Goal: Transaction & Acquisition: Subscribe to service/newsletter

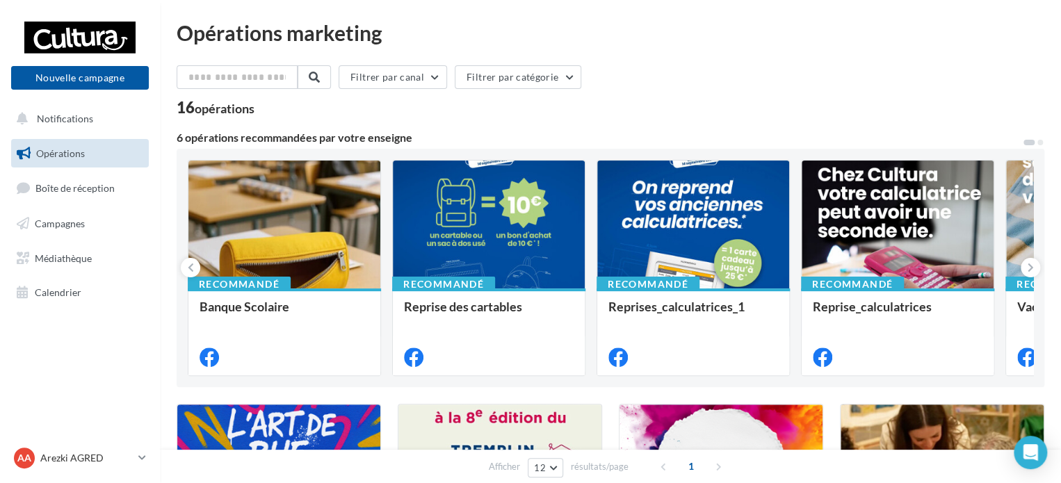
drag, startPoint x: 717, startPoint y: 91, endPoint x: 710, endPoint y: 96, distance: 8.5
click at [717, 91] on div "Filtrer par canal Filtrer par catégorie" at bounding box center [611, 79] width 868 height 29
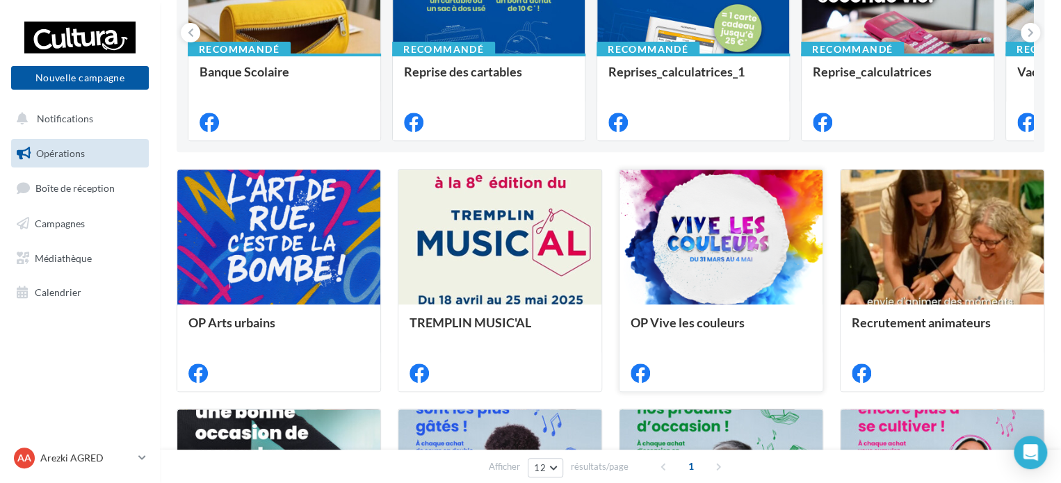
scroll to position [209, 0]
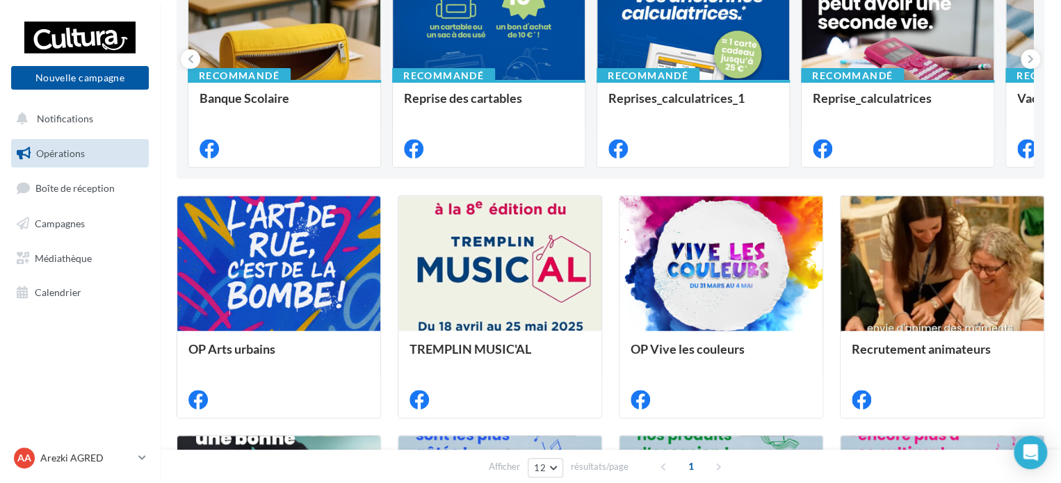
click at [114, 386] on nav "Nouvelle campagne Nouvelle campagne Notifications Opérations Boîte de réception…" at bounding box center [80, 241] width 160 height 483
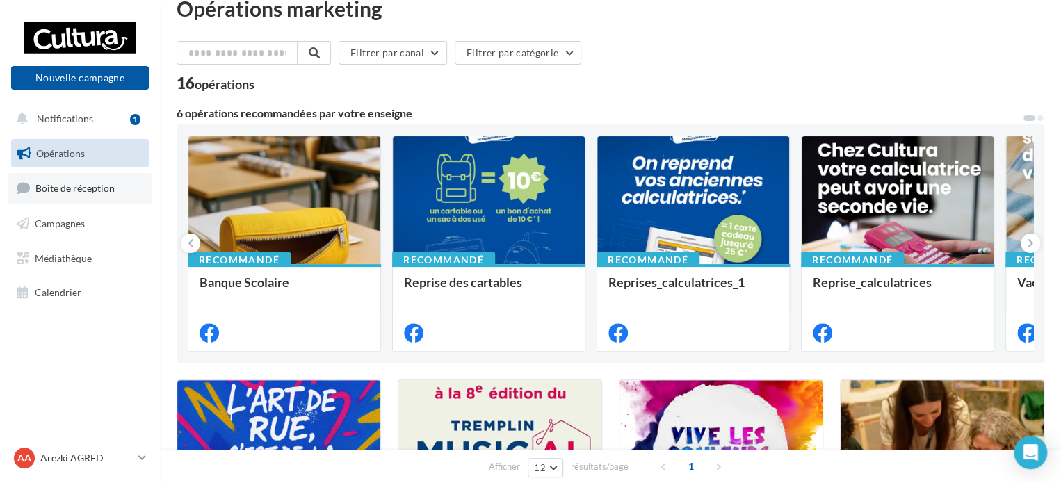
scroll to position [0, 0]
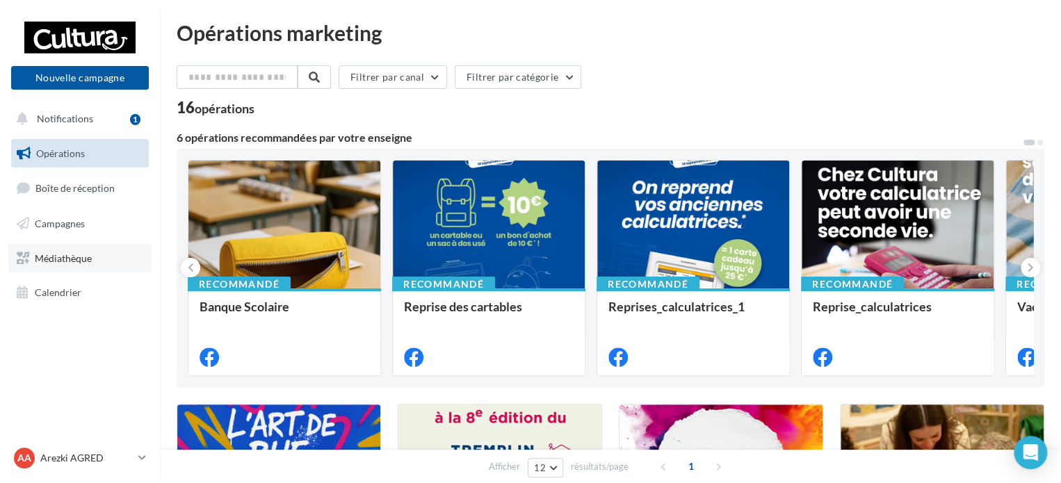
click at [68, 255] on span "Médiathèque" at bounding box center [63, 258] width 57 height 12
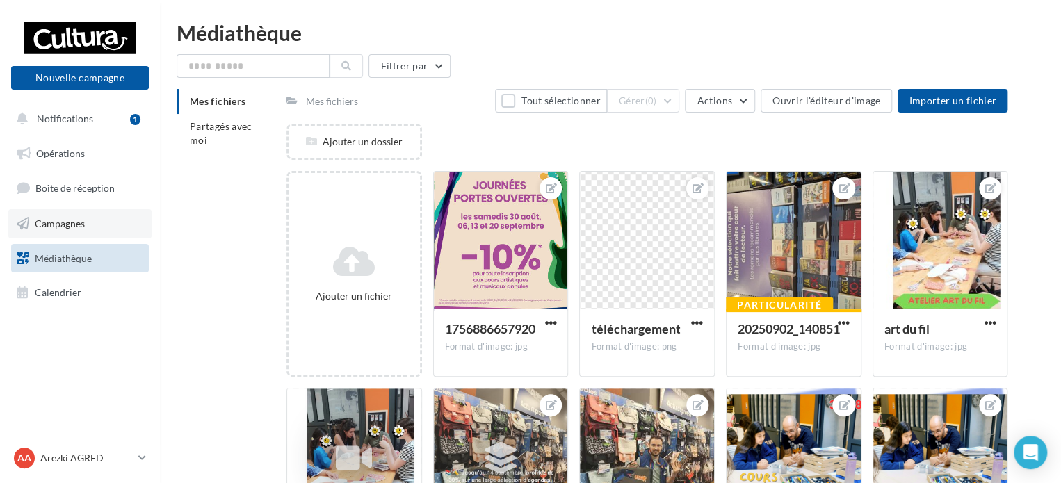
click at [57, 225] on span "Campagnes" at bounding box center [60, 224] width 50 height 12
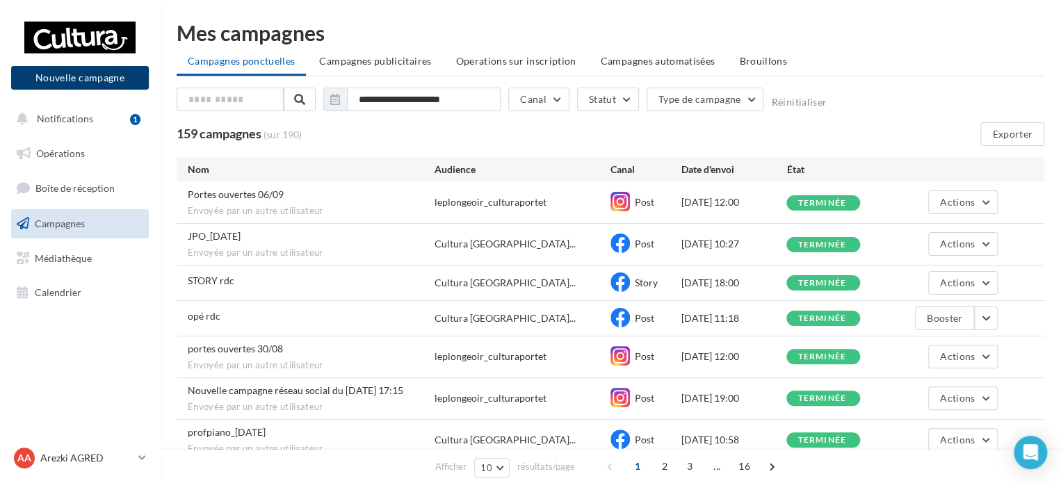
click at [81, 85] on button "Nouvelle campagne" at bounding box center [80, 78] width 138 height 24
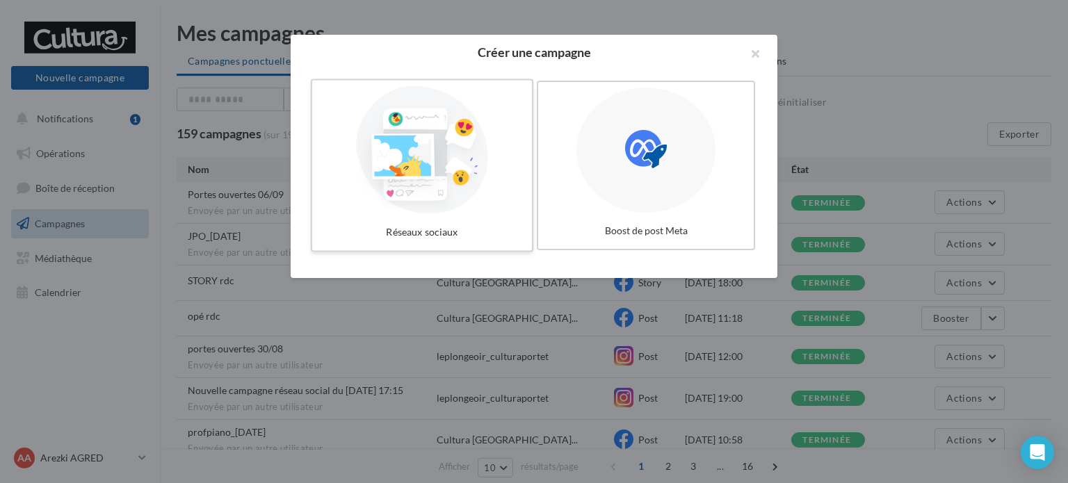
click at [460, 192] on div at bounding box center [422, 150] width 209 height 128
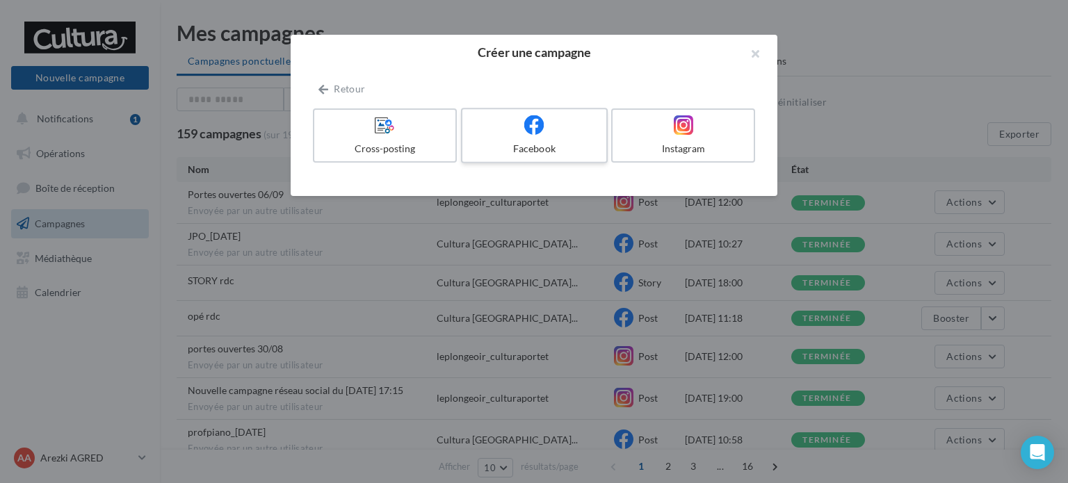
click at [527, 136] on span at bounding box center [534, 126] width 20 height 22
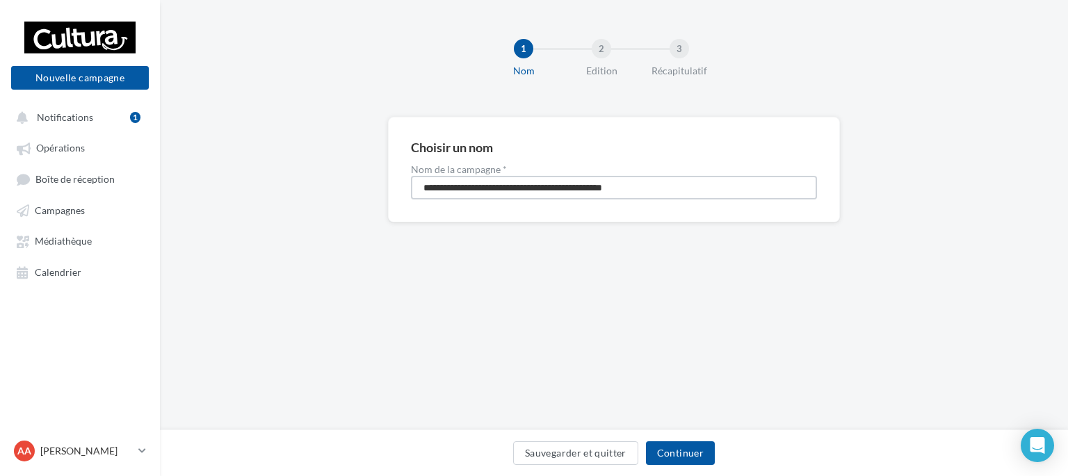
click at [665, 186] on input "**********" at bounding box center [614, 188] width 406 height 24
drag, startPoint x: 665, startPoint y: 186, endPoint x: 367, endPoint y: 183, distance: 298.4
click at [367, 183] on div "**********" at bounding box center [614, 192] width 908 height 150
type input "**********"
click at [689, 456] on button "Continuer" at bounding box center [680, 454] width 69 height 24
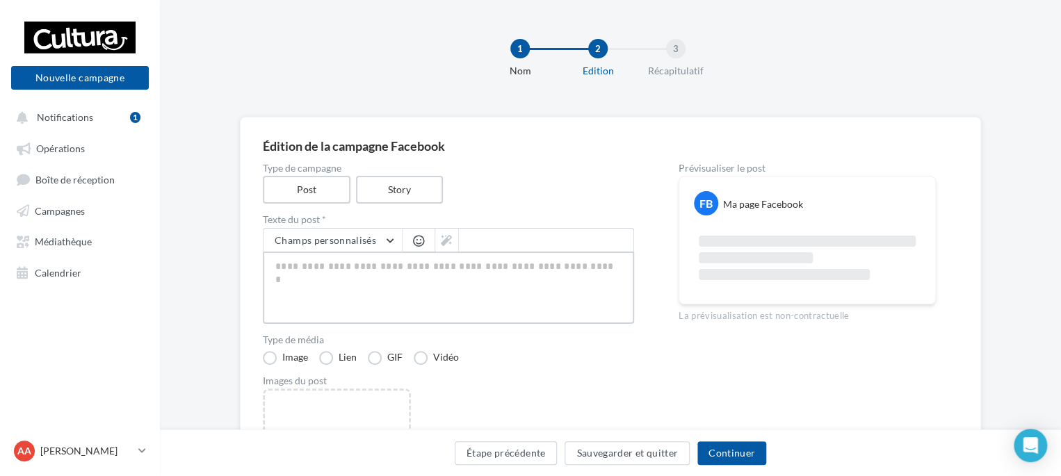
click at [368, 267] on textarea at bounding box center [448, 288] width 371 height 72
paste textarea "**********"
type textarea "**********"
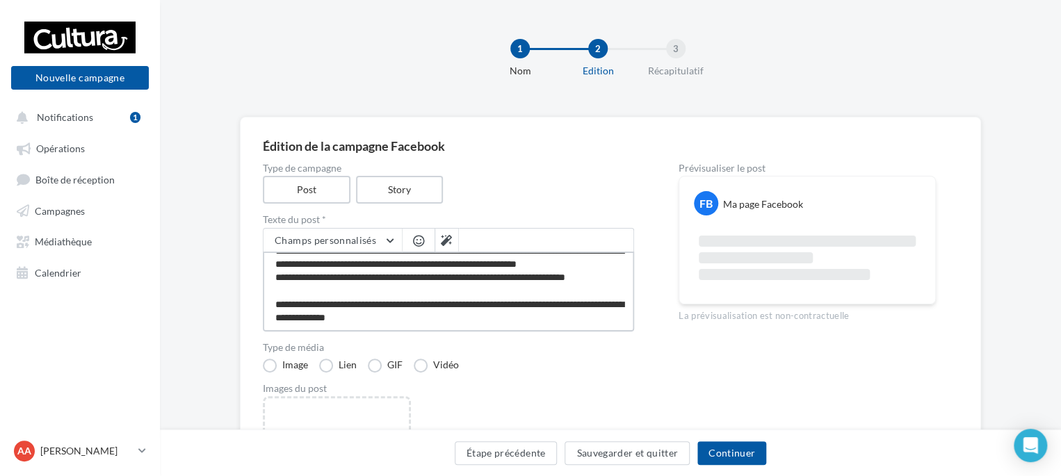
scroll to position [139, 0]
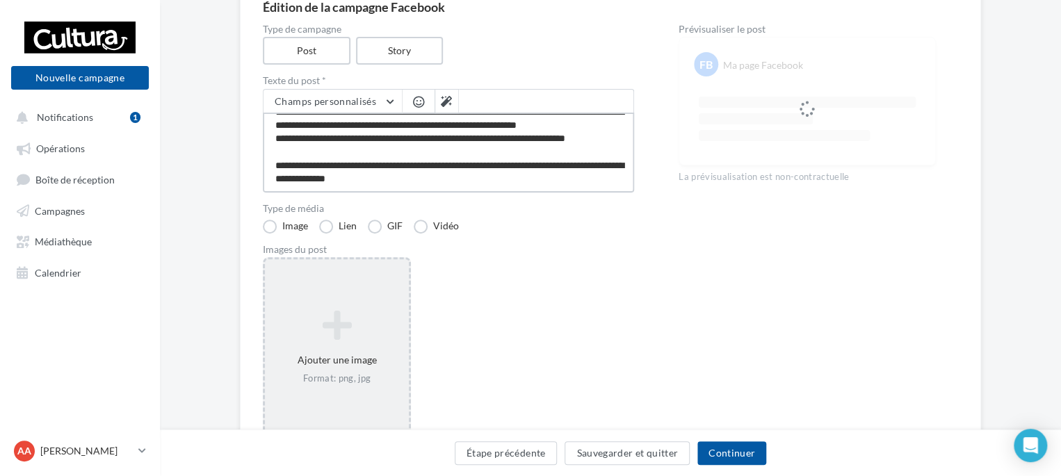
type textarea "**********"
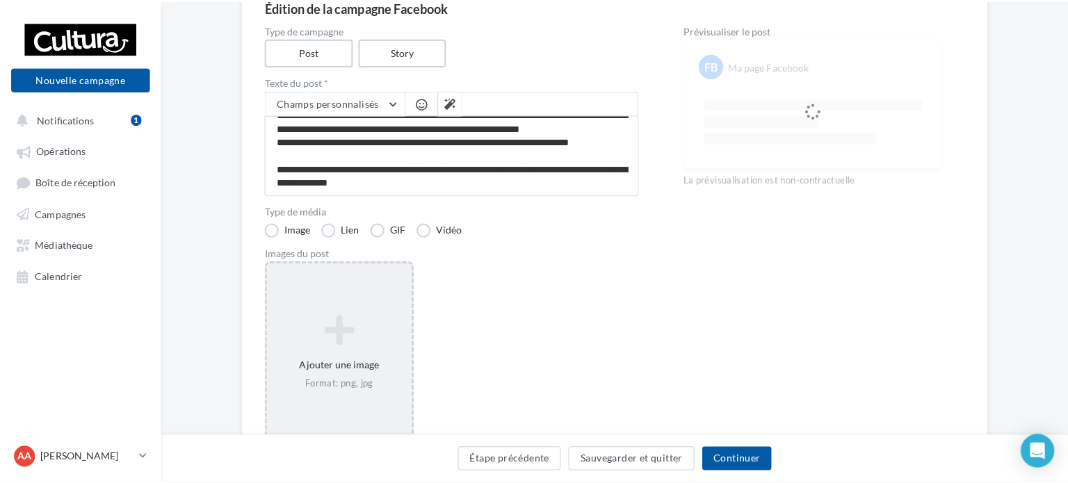
scroll to position [66, 0]
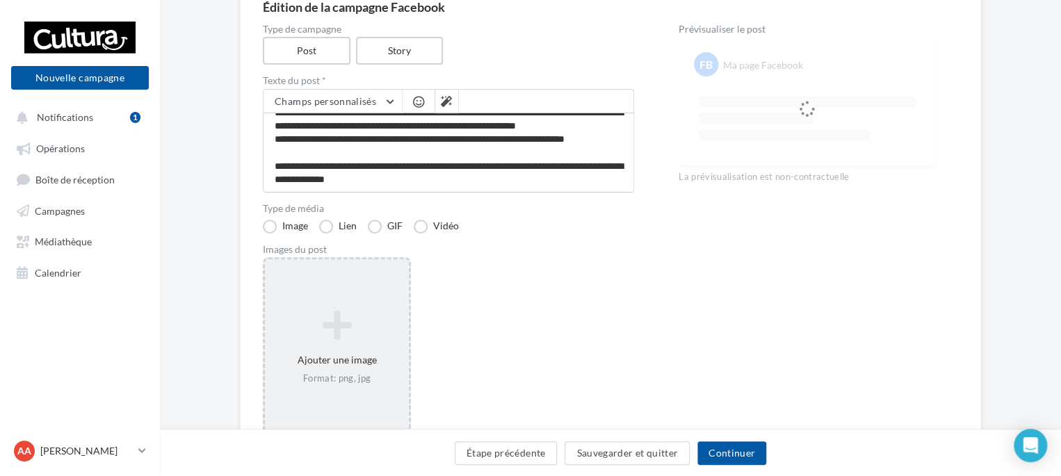
click at [344, 331] on icon at bounding box center [337, 325] width 133 height 33
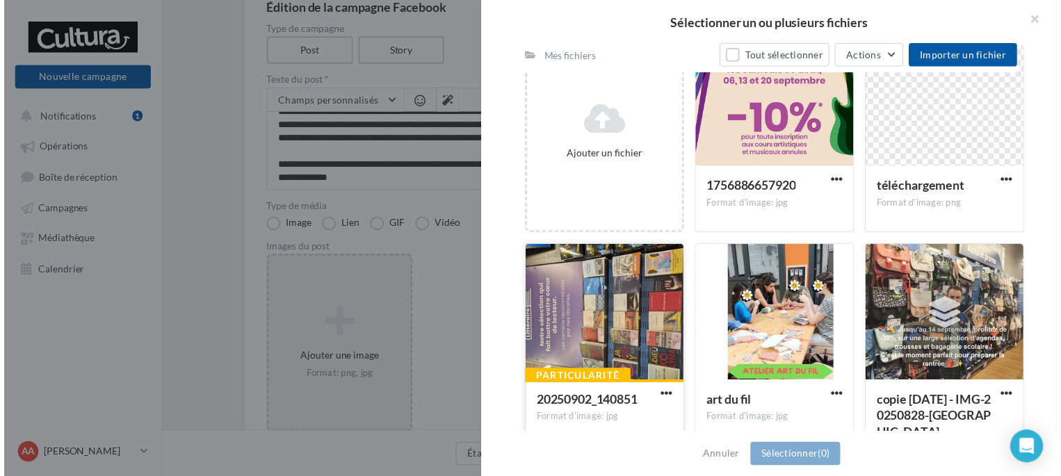
scroll to position [313, 0]
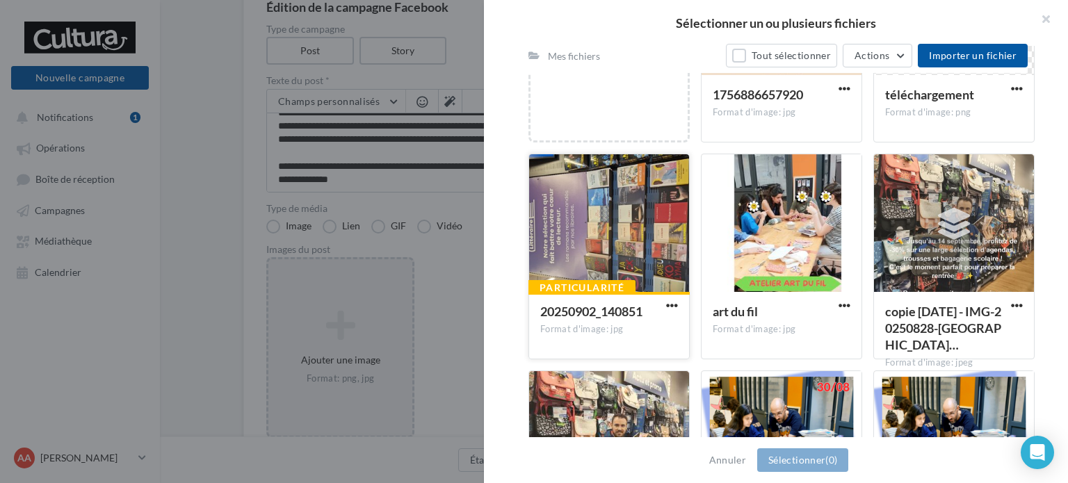
click at [623, 216] on div at bounding box center [609, 223] width 160 height 139
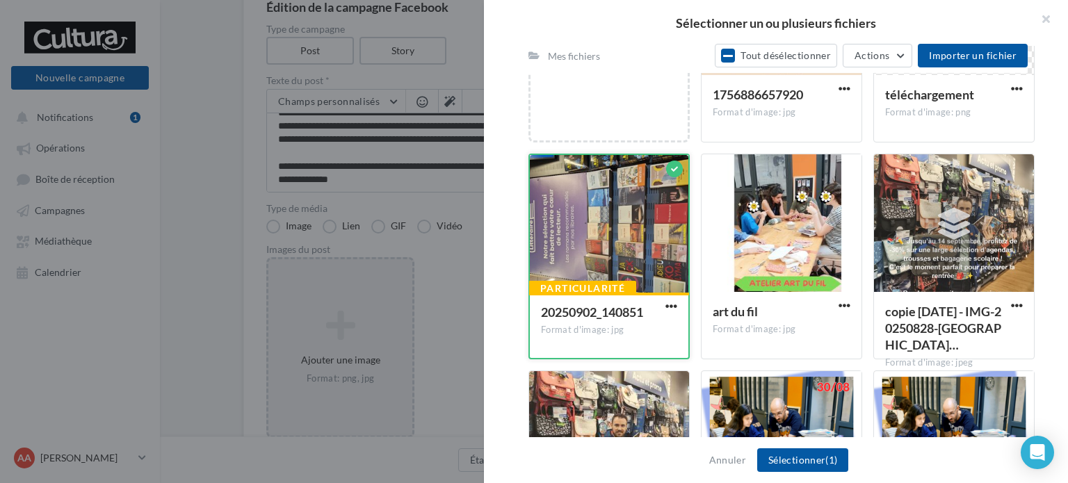
click at [640, 236] on div at bounding box center [609, 224] width 159 height 139
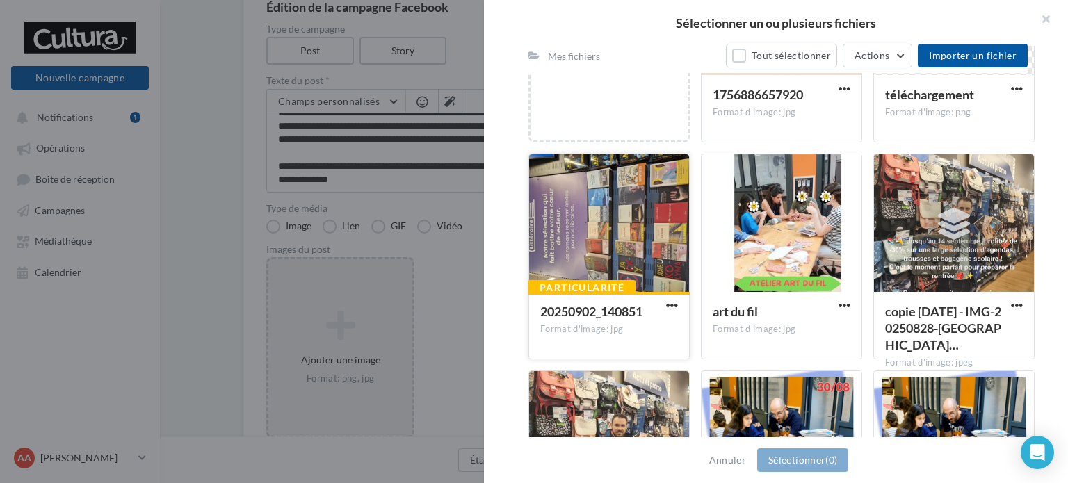
click at [640, 236] on div at bounding box center [609, 223] width 160 height 139
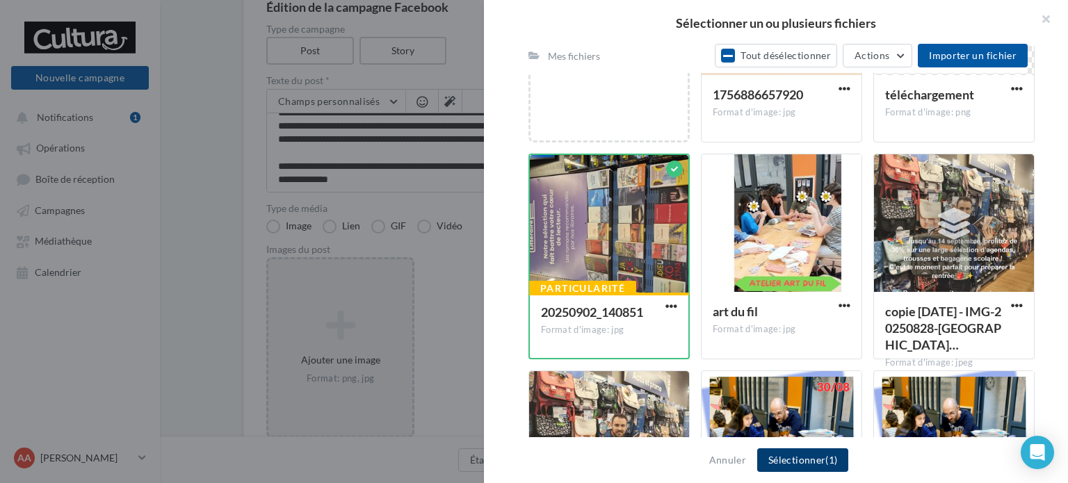
click at [806, 461] on button "Sélectionner (1)" at bounding box center [803, 461] width 91 height 24
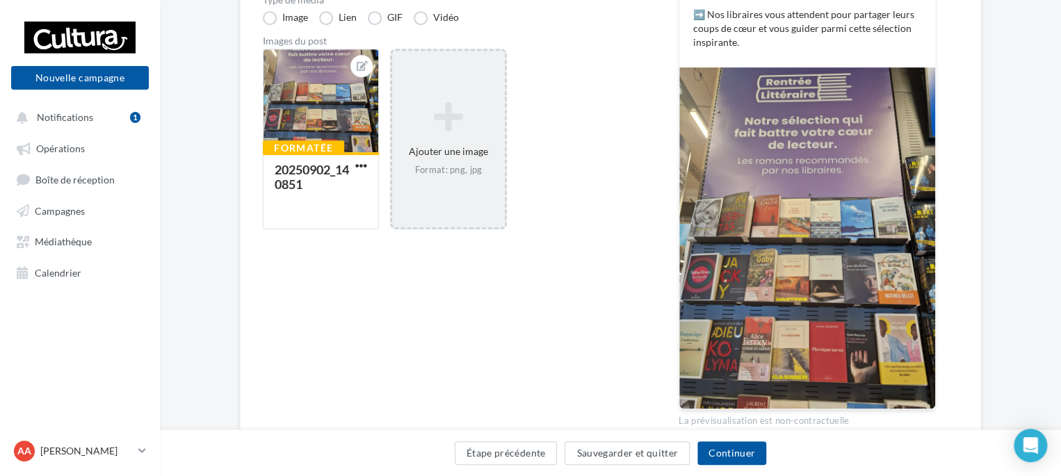
scroll to position [415, 0]
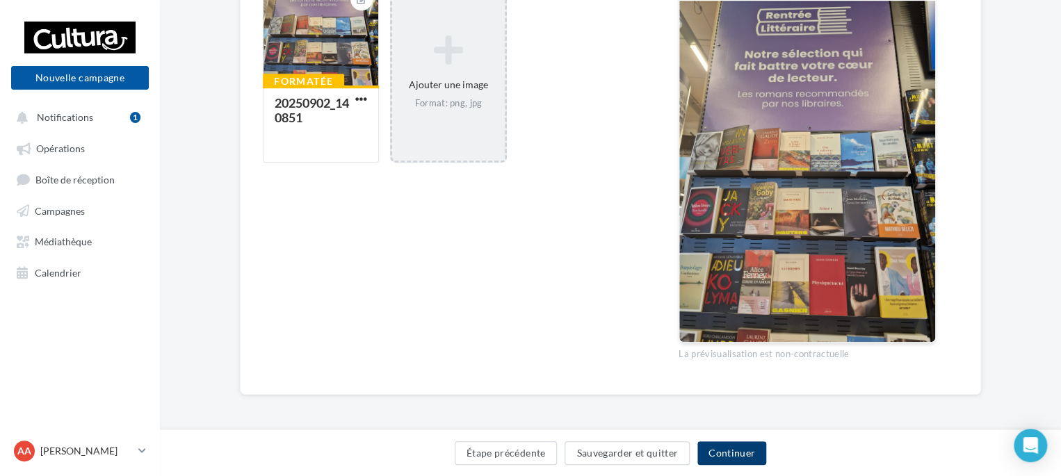
click at [740, 451] on button "Continuer" at bounding box center [732, 454] width 69 height 24
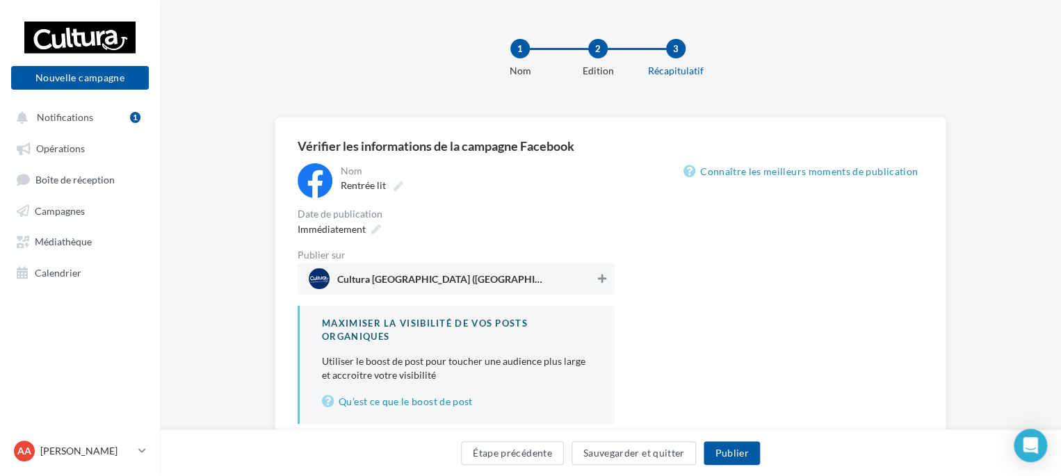
click at [607, 283] on button at bounding box center [602, 279] width 14 height 17
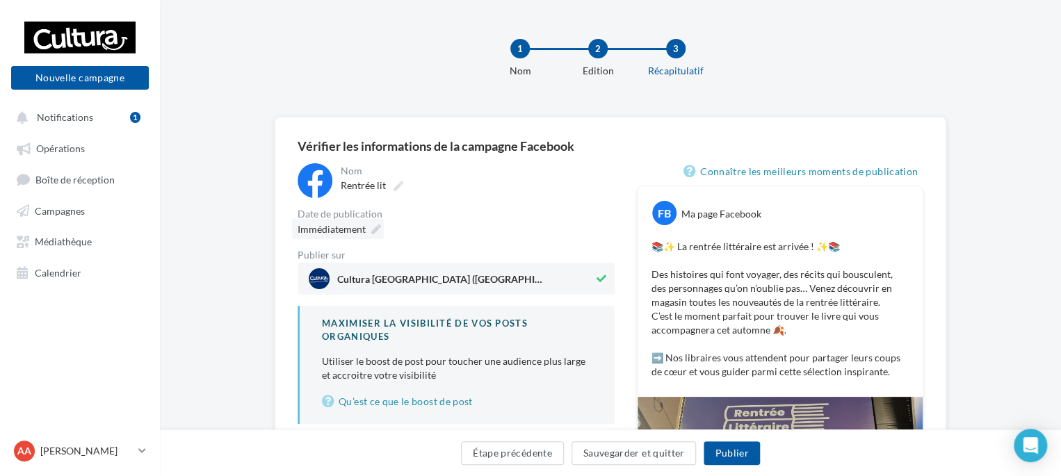
click at [373, 227] on icon at bounding box center [376, 230] width 10 height 10
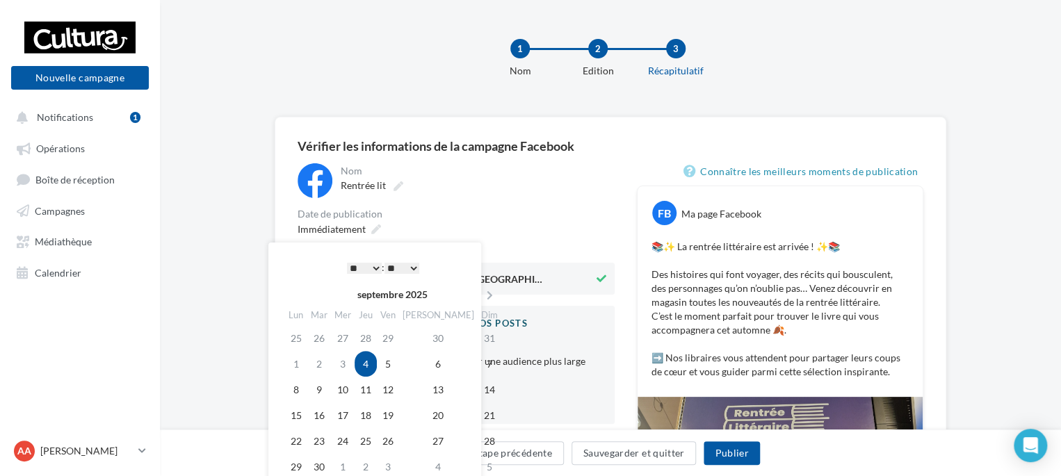
click at [533, 228] on div "Immédiatement" at bounding box center [456, 229] width 317 height 20
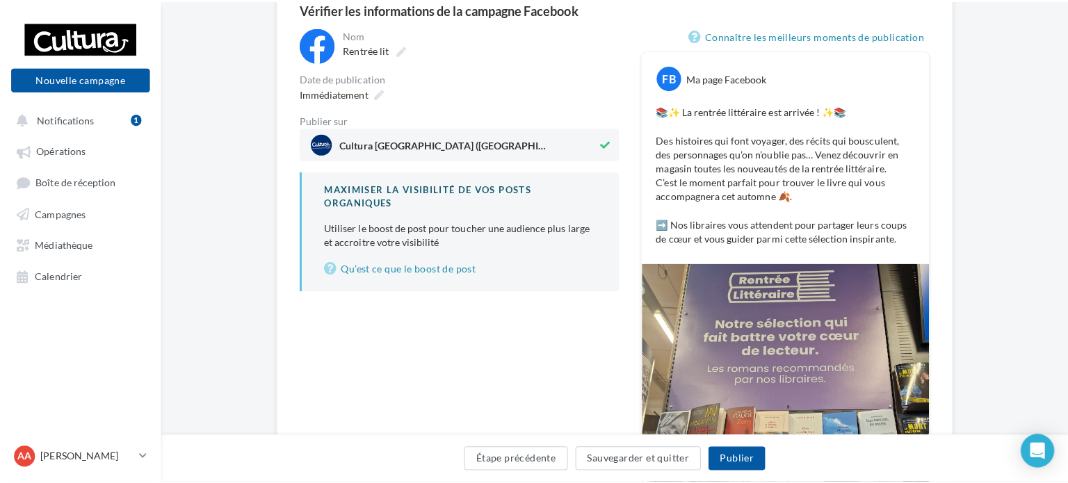
scroll to position [139, 0]
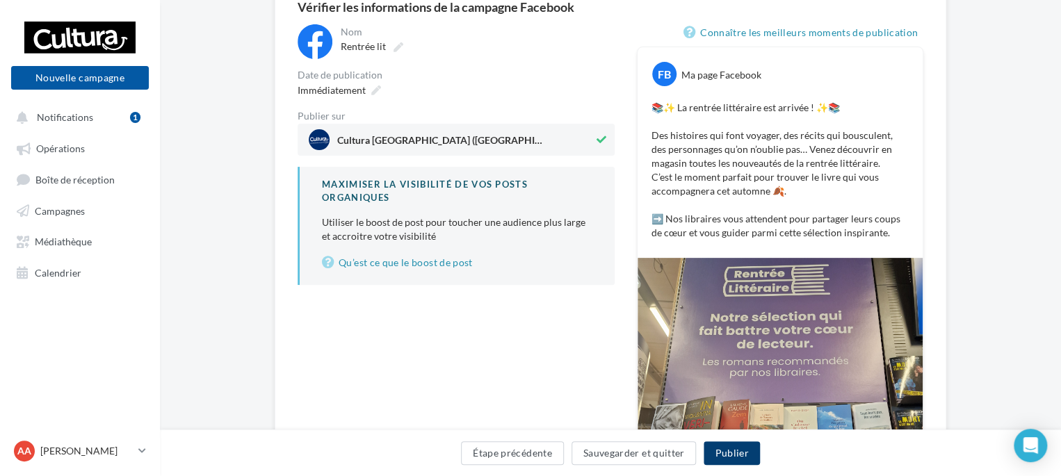
click at [754, 447] on button "Publier" at bounding box center [732, 454] width 56 height 24
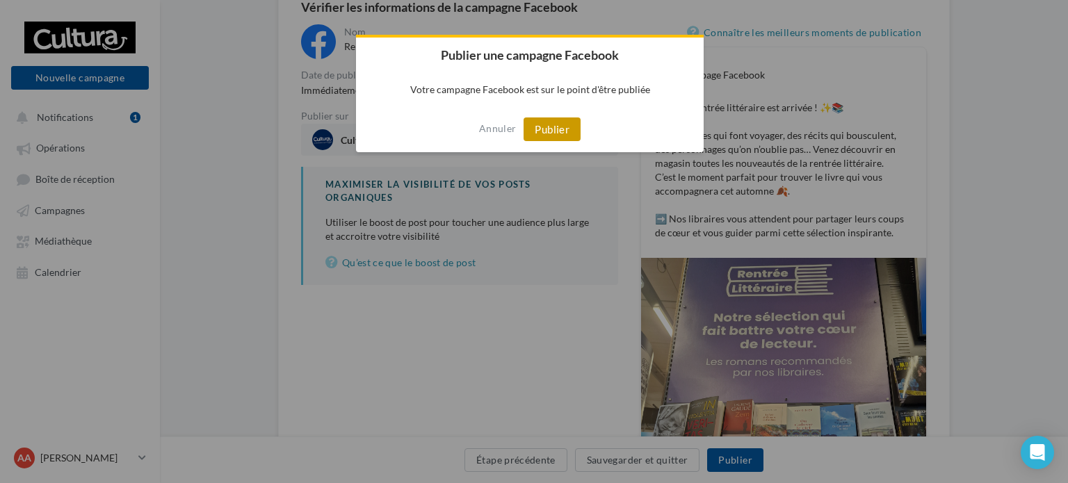
click at [538, 125] on button "Publier" at bounding box center [552, 130] width 57 height 24
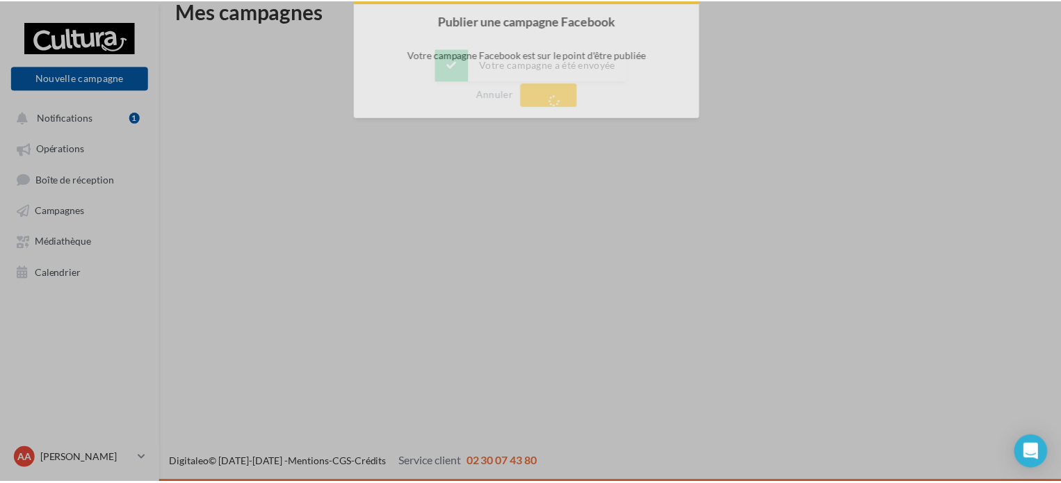
scroll to position [22, 0]
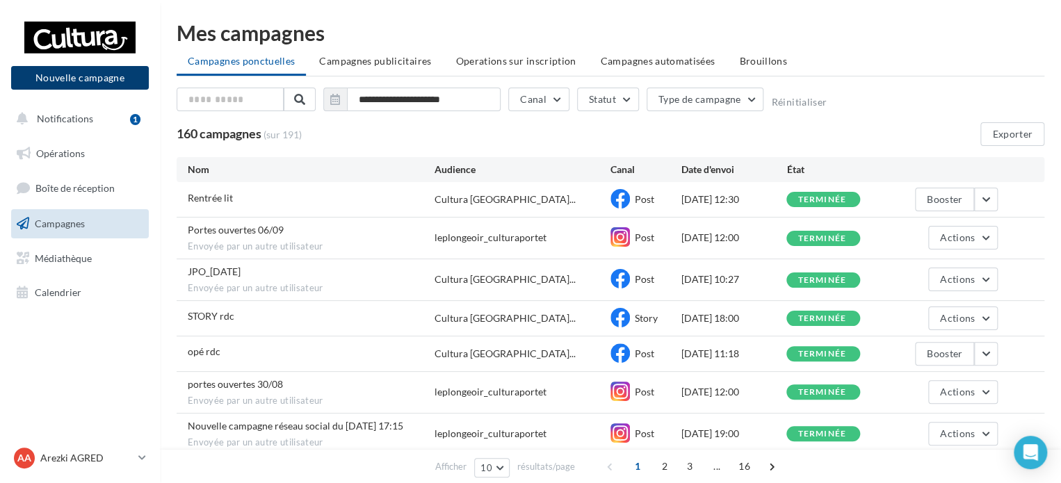
click at [102, 77] on button "Nouvelle campagne" at bounding box center [80, 78] width 138 height 24
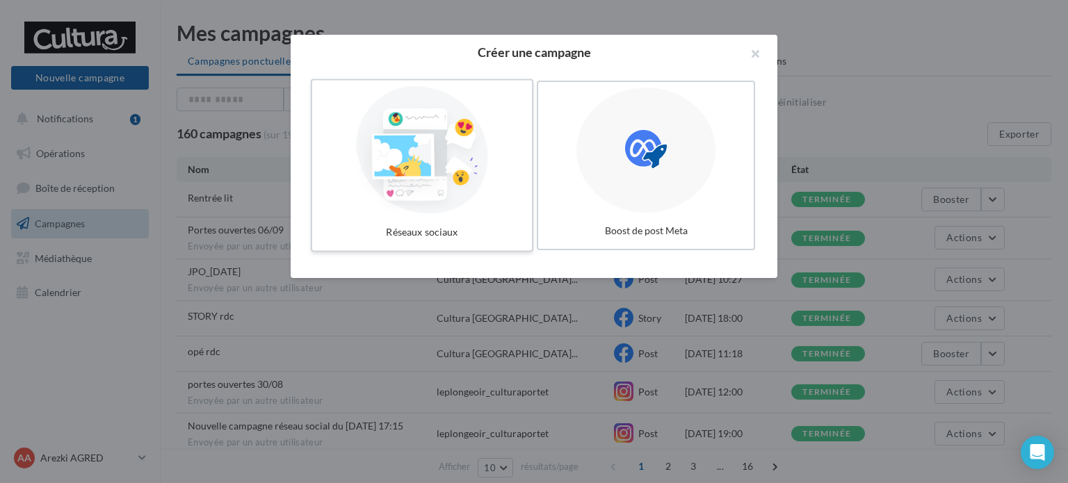
click at [495, 186] on div at bounding box center [422, 150] width 209 height 128
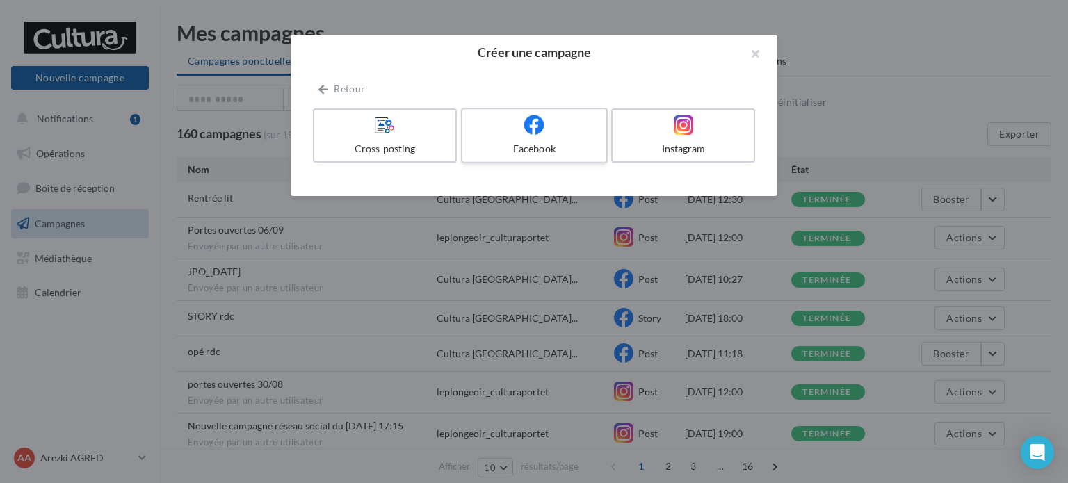
click at [534, 149] on div "Facebook" at bounding box center [534, 149] width 132 height 14
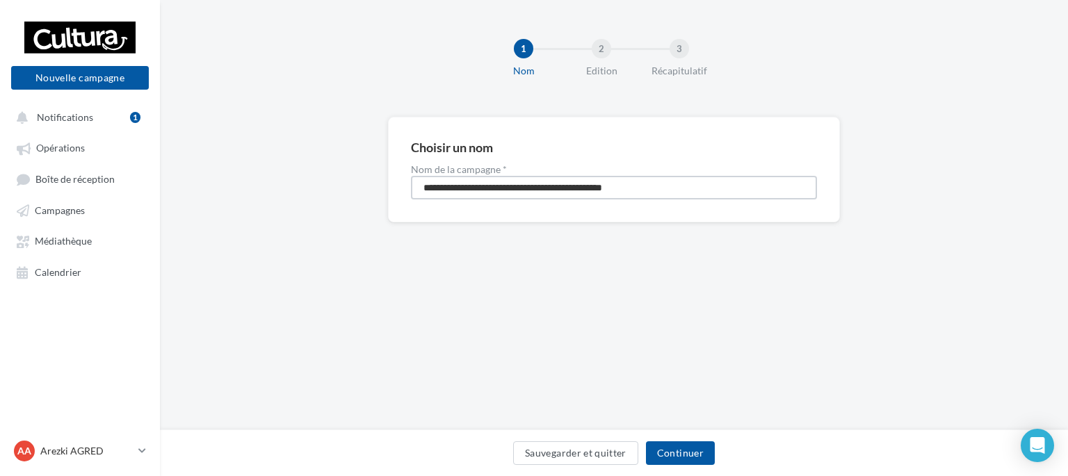
drag, startPoint x: 660, startPoint y: 180, endPoint x: 292, endPoint y: 159, distance: 368.6
click at [292, 159] on div "**********" at bounding box center [614, 192] width 908 height 150
type input "**********"
click at [686, 459] on button "Continuer" at bounding box center [680, 454] width 69 height 24
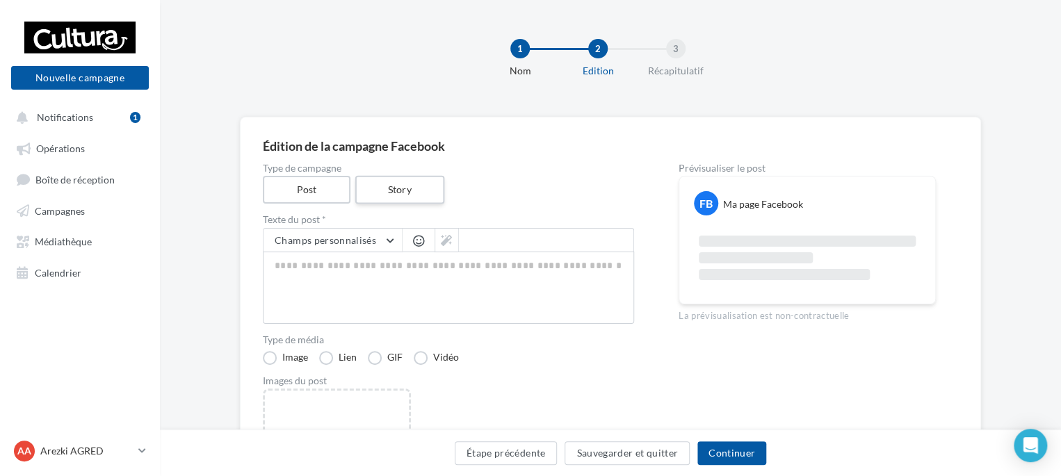
click at [380, 191] on label "Story" at bounding box center [399, 190] width 89 height 29
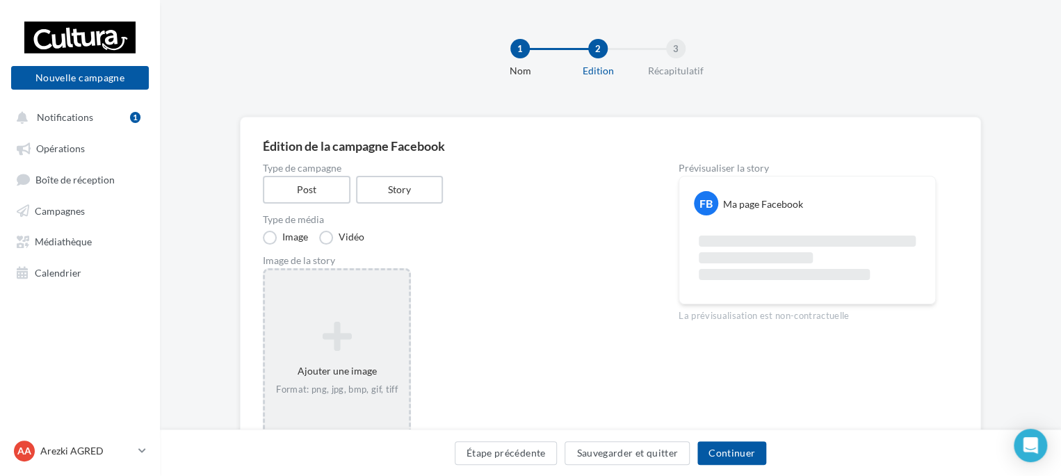
click at [337, 371] on div "Ajouter une image Format: png, jpg, bmp, gif, tiff" at bounding box center [337, 358] width 144 height 89
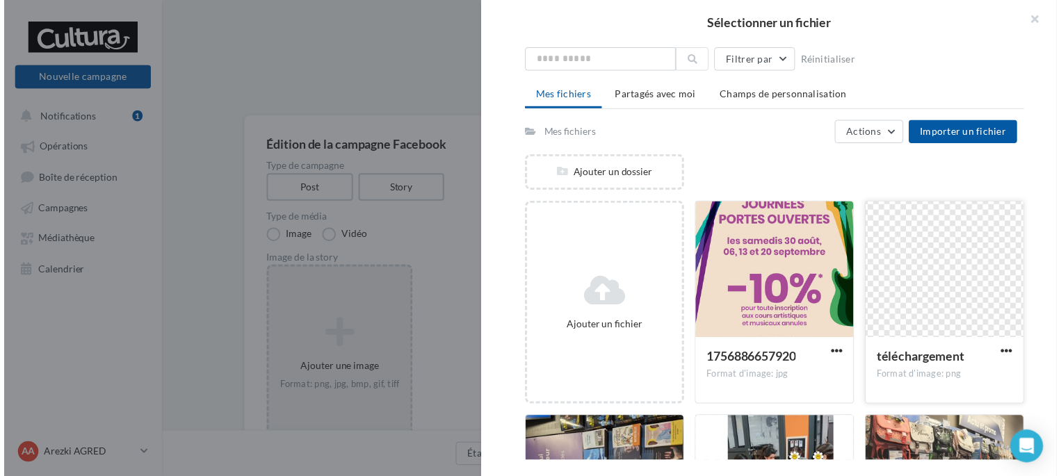
scroll to position [139, 0]
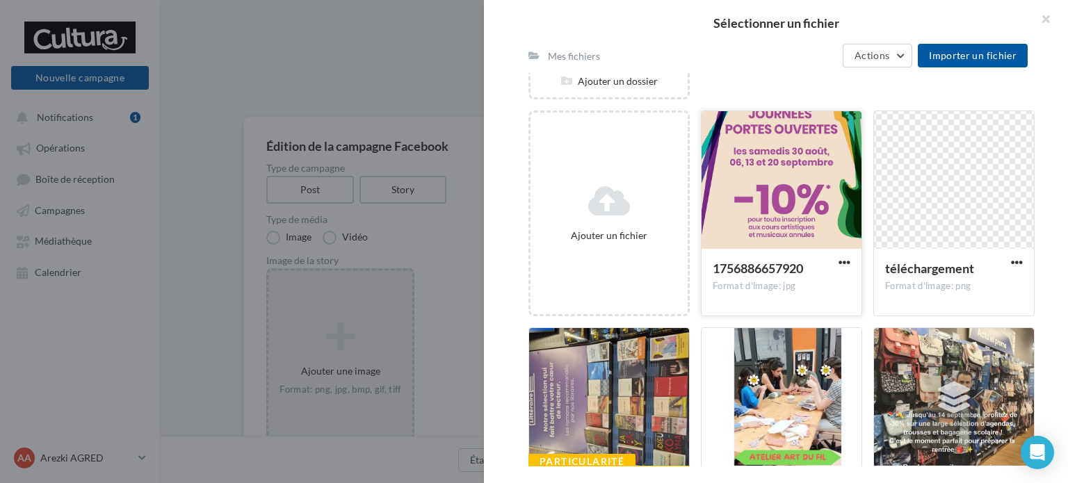
click at [793, 205] on div at bounding box center [782, 180] width 160 height 139
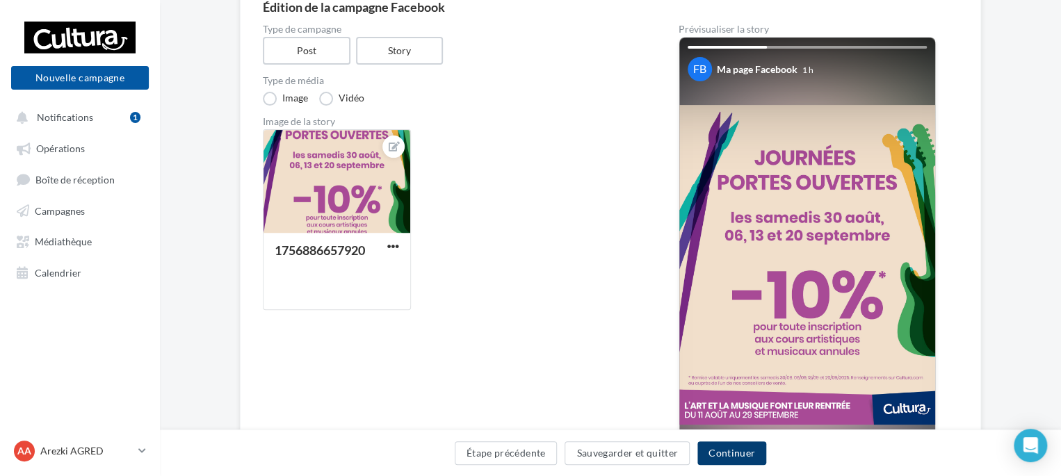
click at [716, 462] on button "Continuer" at bounding box center [732, 454] width 69 height 24
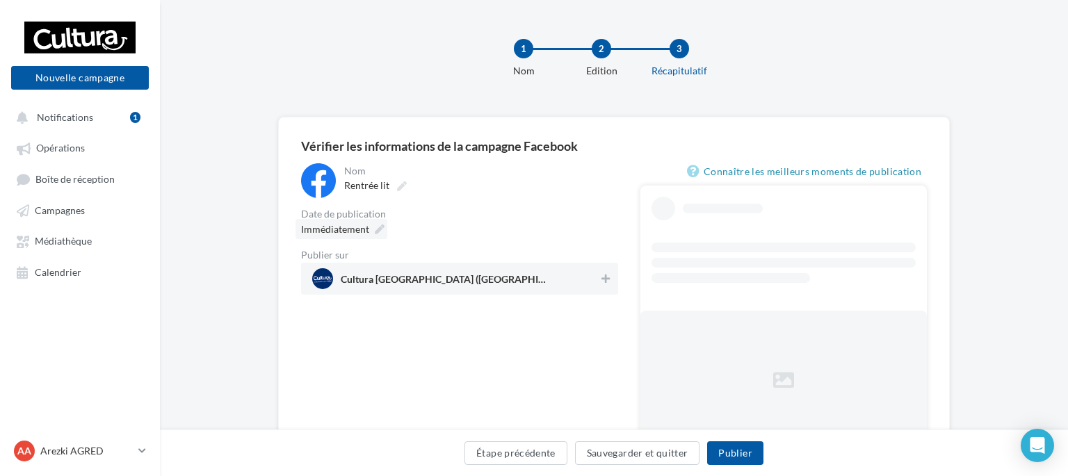
click at [369, 144] on div "**********" at bounding box center [614, 300] width 626 height 321
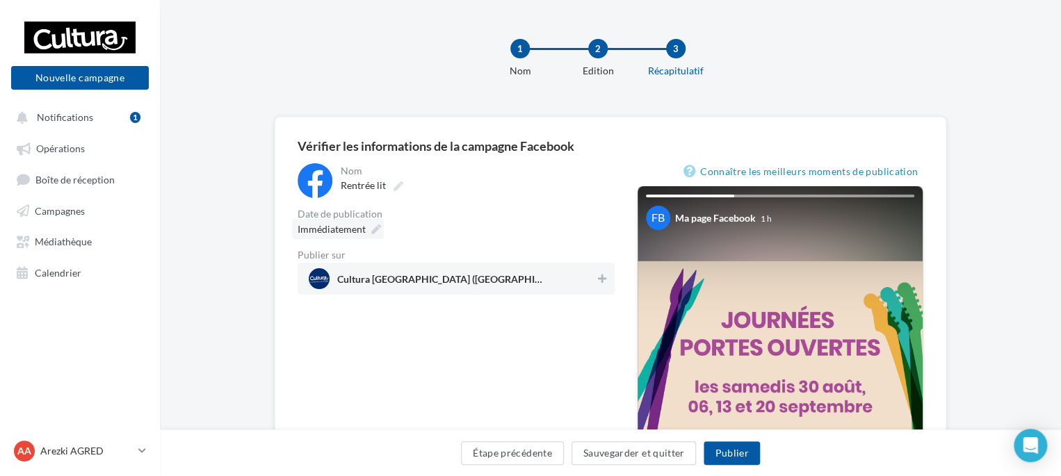
click at [380, 234] on icon at bounding box center [376, 230] width 10 height 10
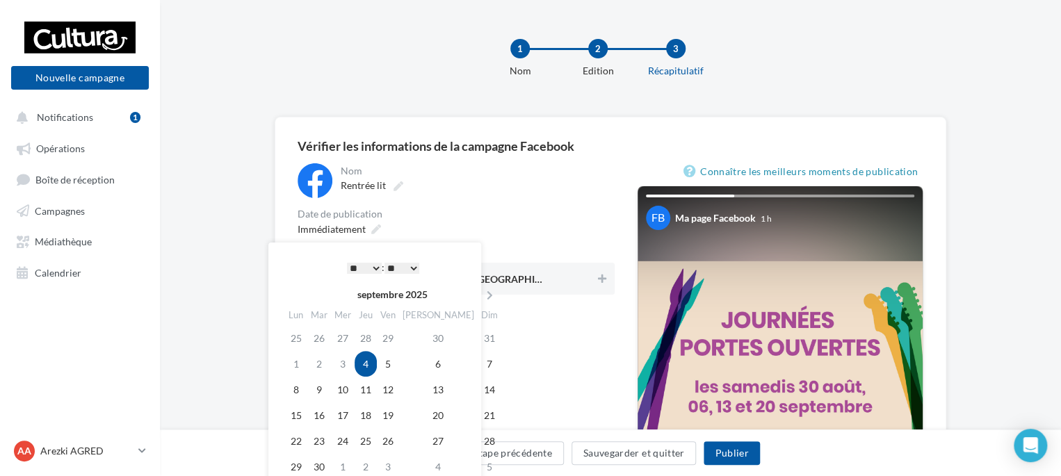
click at [519, 230] on div "Immédiatement" at bounding box center [456, 229] width 317 height 20
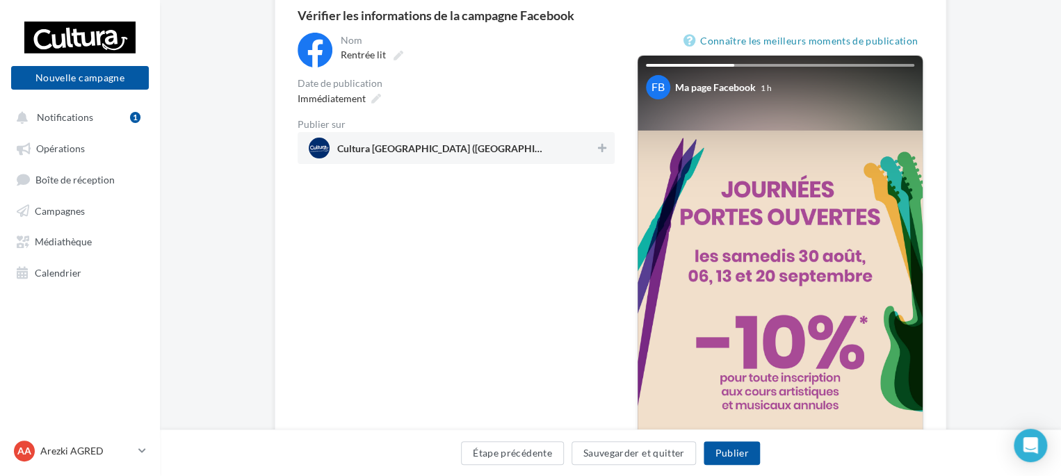
scroll to position [139, 0]
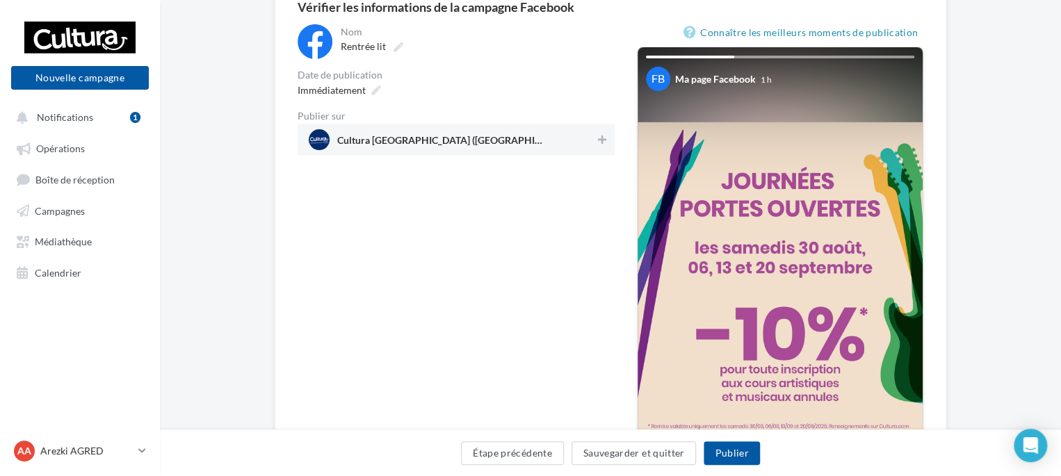
click at [611, 134] on div "Cultura [GEOGRAPHIC_DATA] ([GEOGRAPHIC_DATA])" at bounding box center [456, 140] width 317 height 32
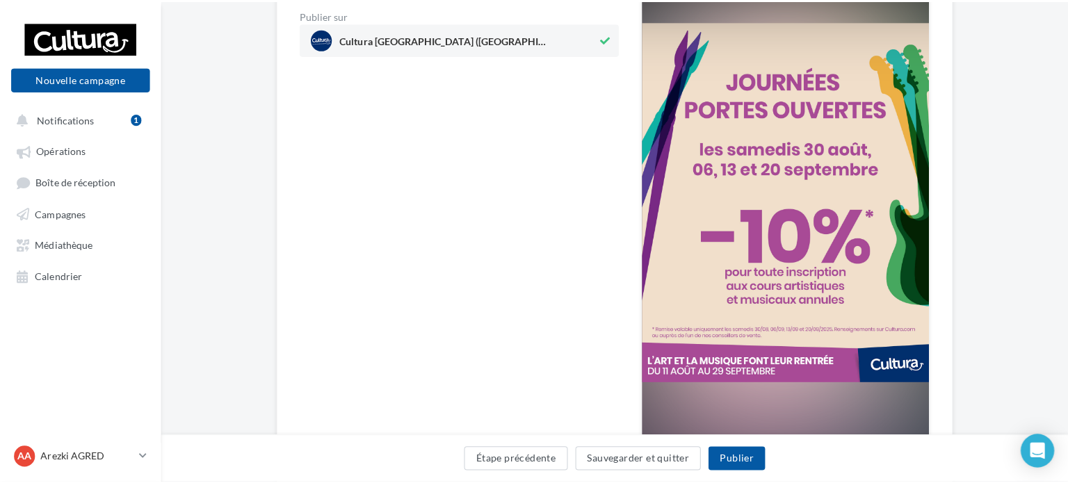
scroll to position [278, 0]
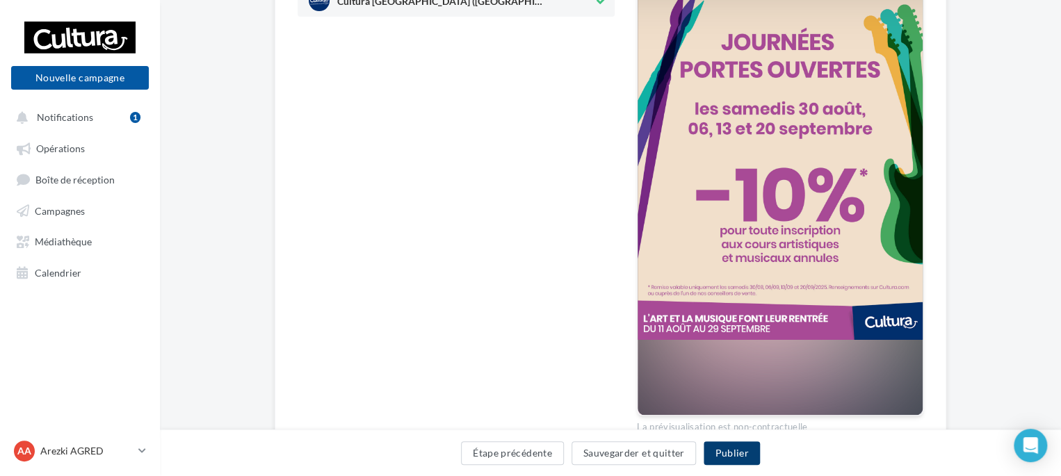
click at [737, 451] on button "Publier" at bounding box center [732, 454] width 56 height 24
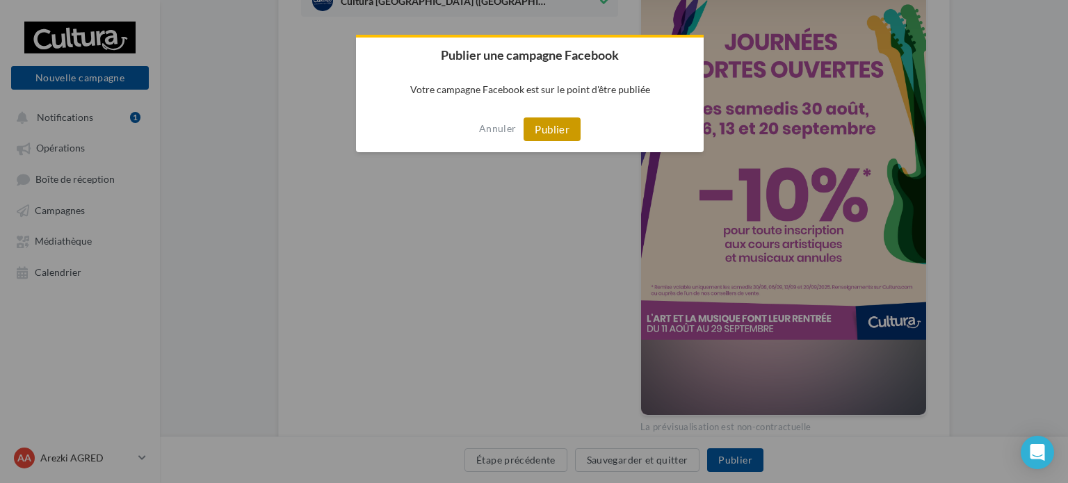
click at [565, 140] on button "Publier" at bounding box center [552, 130] width 57 height 24
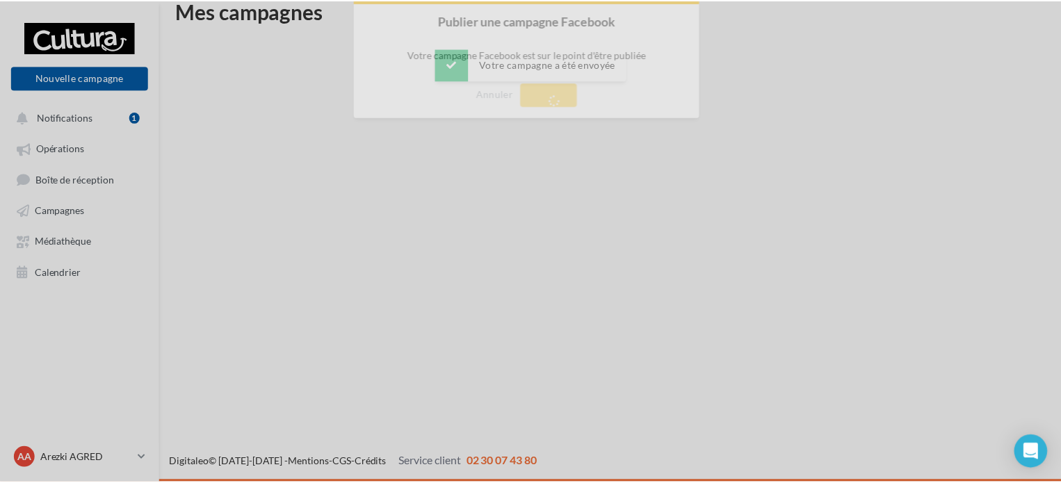
scroll to position [22, 0]
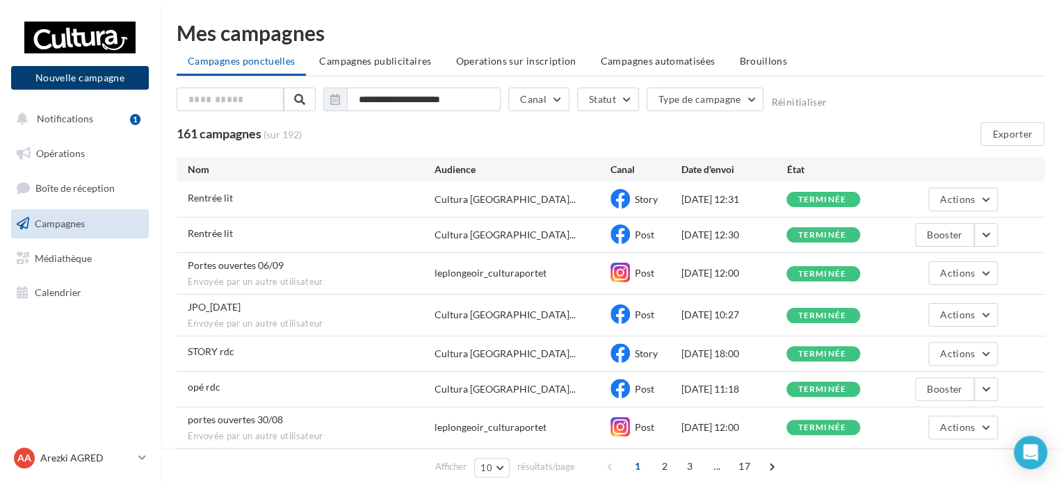
click at [78, 79] on button "Nouvelle campagne" at bounding box center [80, 78] width 138 height 24
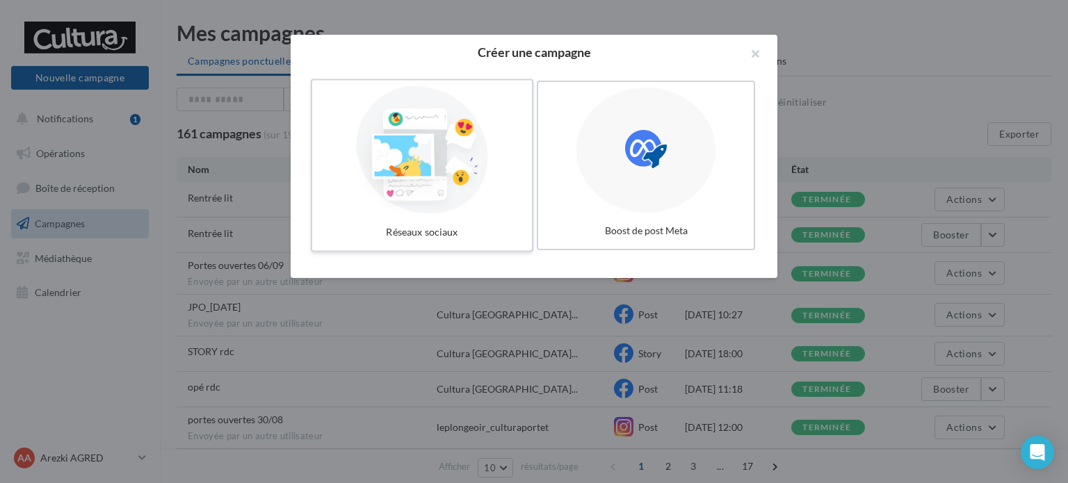
click at [449, 158] on div at bounding box center [422, 150] width 209 height 128
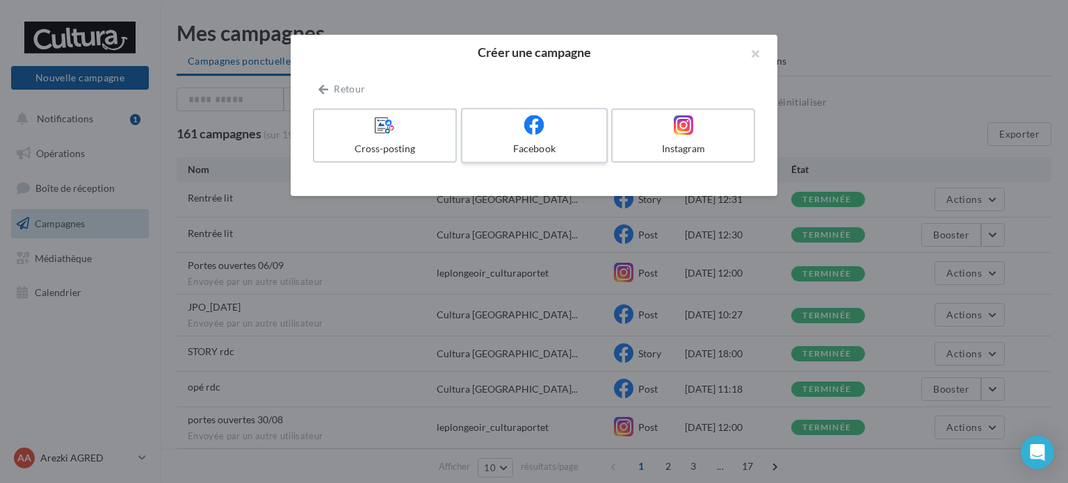
click at [562, 144] on div "Facebook" at bounding box center [534, 149] width 132 height 14
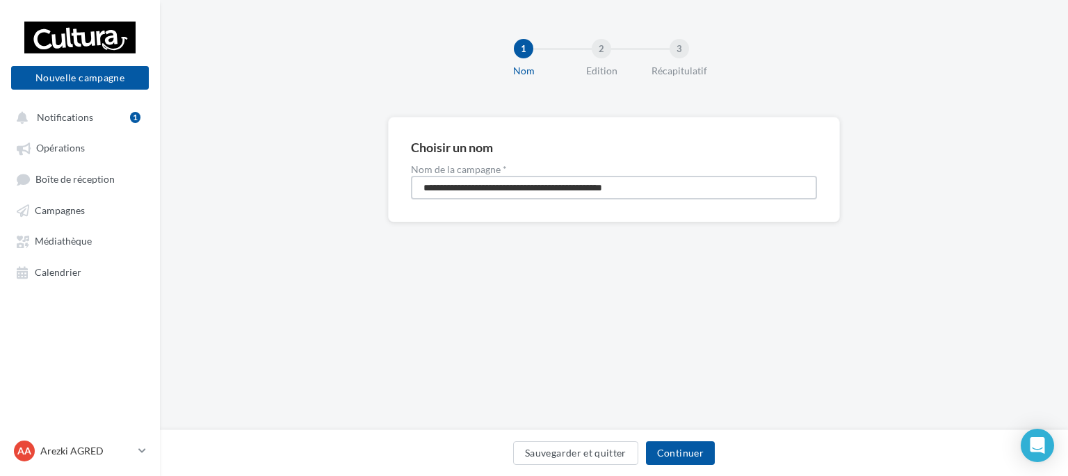
drag, startPoint x: 680, startPoint y: 189, endPoint x: 285, endPoint y: 163, distance: 395.9
click at [285, 163] on div "**********" at bounding box center [614, 192] width 908 height 150
type input "**********"
click at [692, 450] on button "Continuer" at bounding box center [680, 454] width 69 height 24
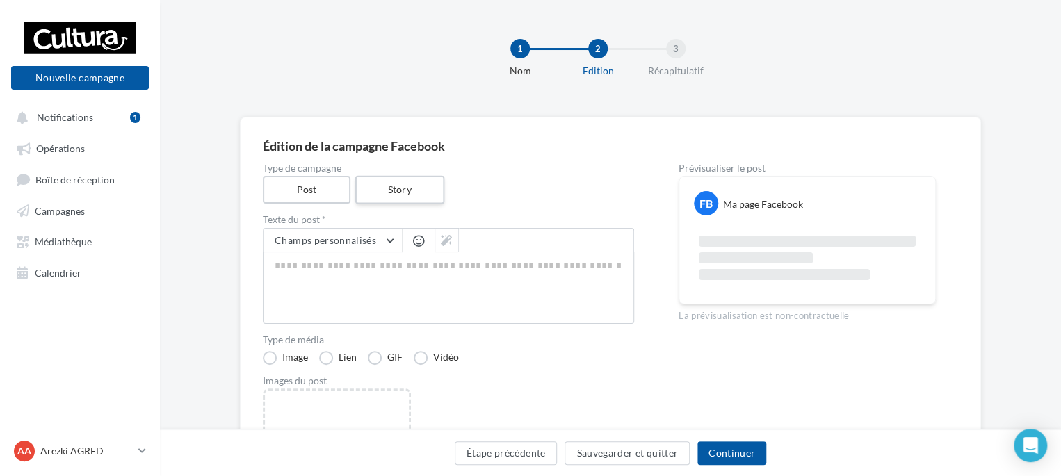
click at [413, 186] on label "Story" at bounding box center [399, 190] width 89 height 29
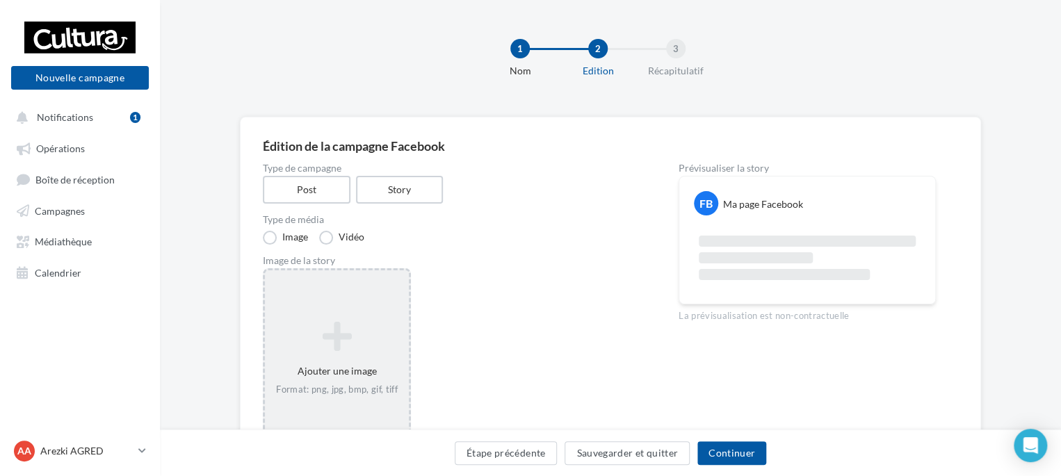
click at [339, 325] on icon at bounding box center [337, 336] width 133 height 33
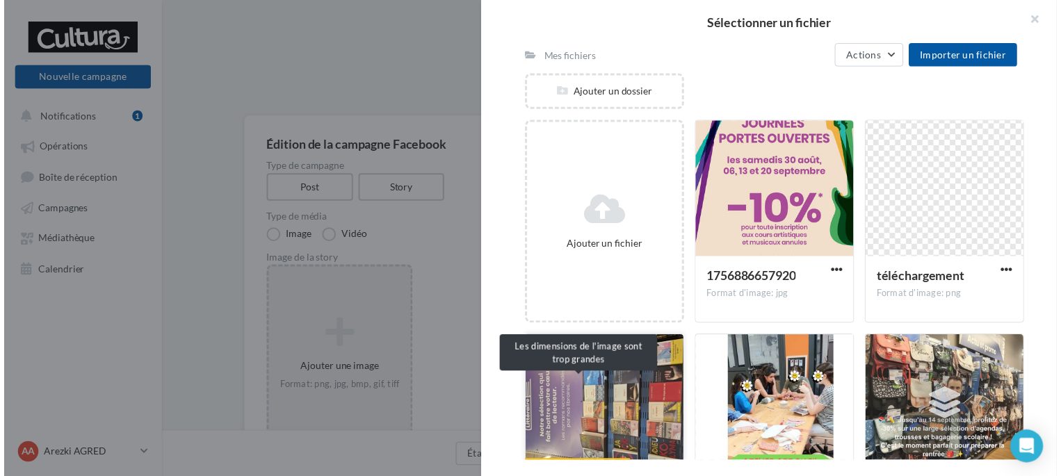
scroll to position [209, 0]
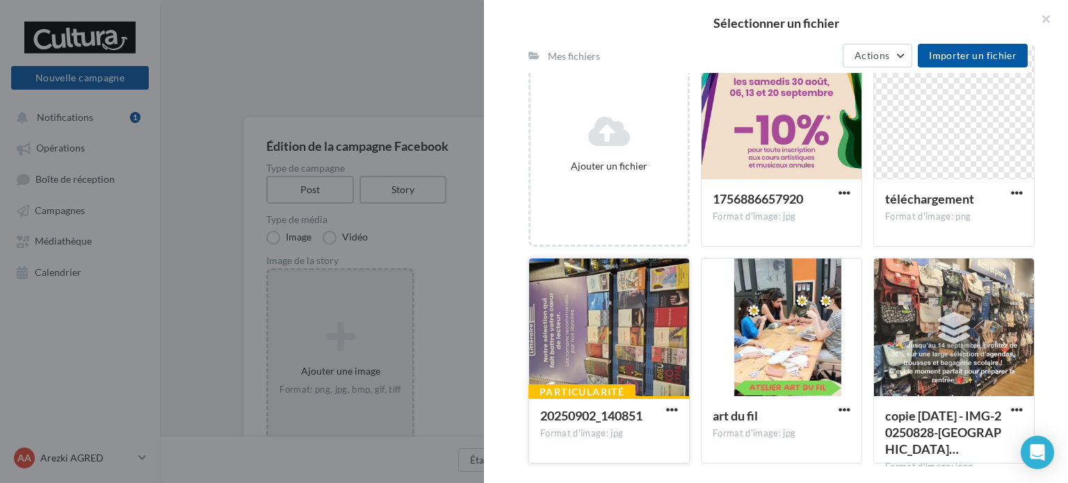
click at [609, 355] on div at bounding box center [609, 328] width 160 height 139
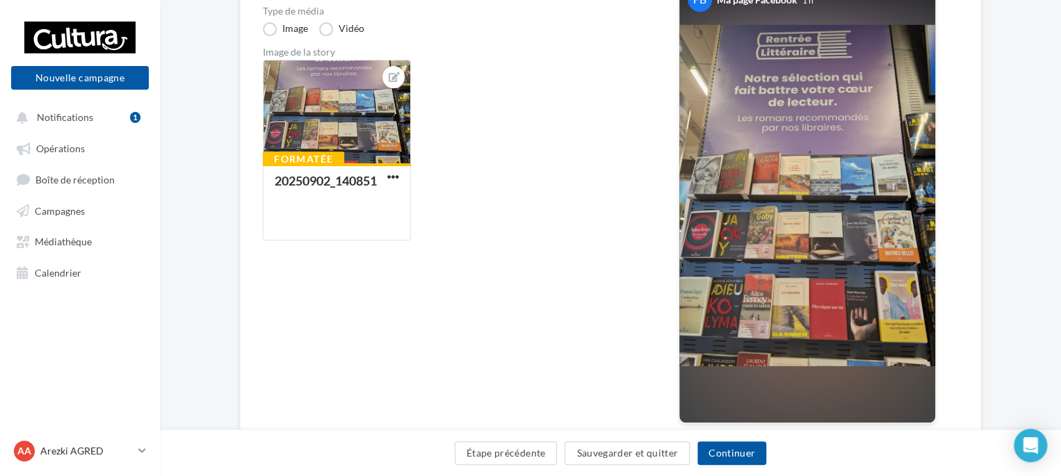
click at [735, 442] on div "Étape précédente Sauvegarder et quitter Continuer" at bounding box center [610, 456] width 879 height 29
click at [735, 455] on button "Continuer" at bounding box center [732, 454] width 69 height 24
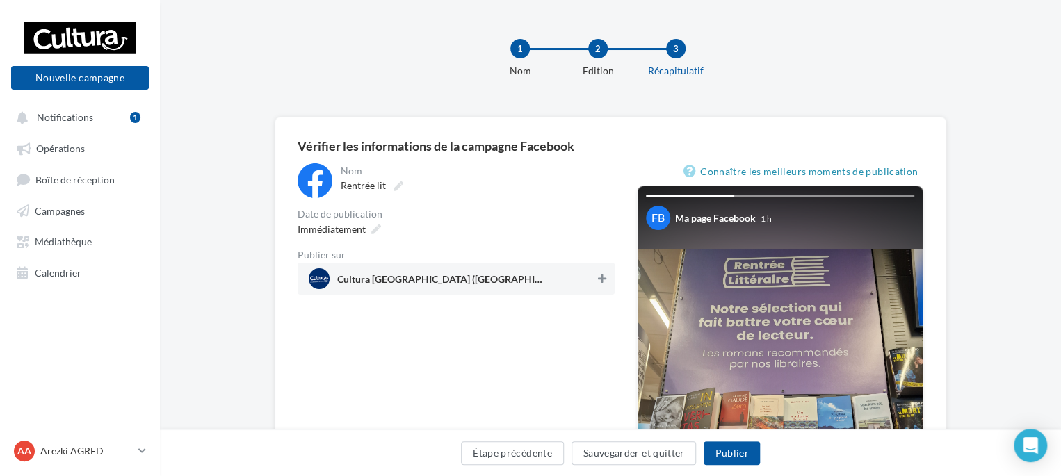
click at [604, 278] on icon at bounding box center [602, 279] width 8 height 10
click at [732, 453] on button "Publier" at bounding box center [732, 454] width 56 height 24
